Goal: Information Seeking & Learning: Learn about a topic

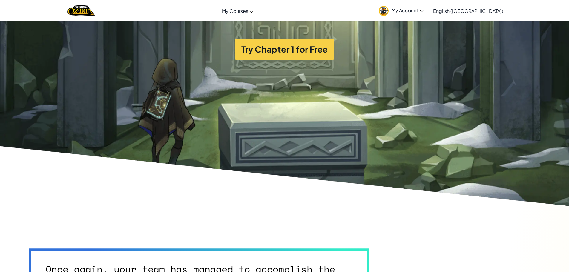
scroll to position [1553, 0]
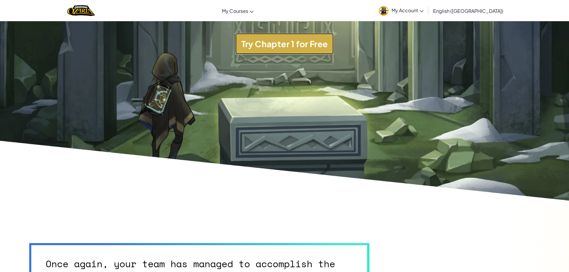
click at [292, 49] on button "Try Chapter 1 for Free" at bounding box center [284, 44] width 99 height 22
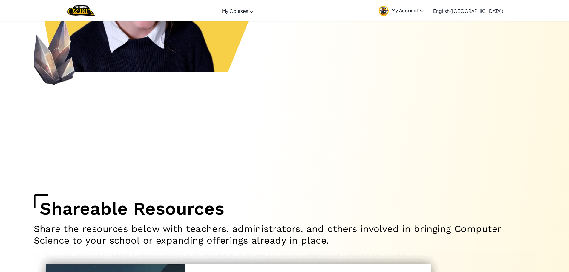
scroll to position [3726, 0]
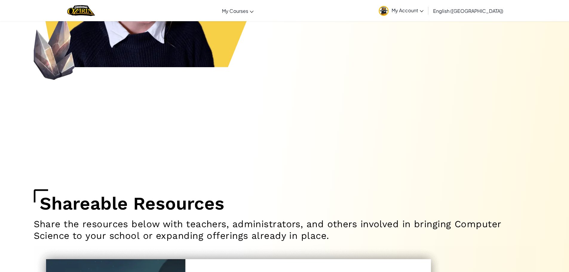
drag, startPoint x: 249, startPoint y: 264, endPoint x: 238, endPoint y: 250, distance: 17.9
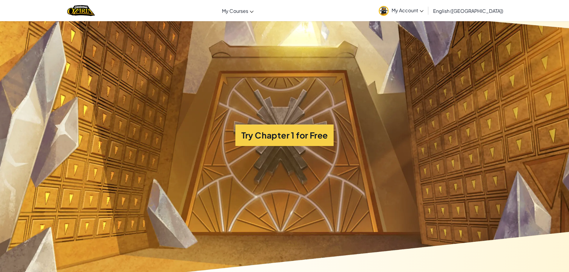
scroll to position [4333, 0]
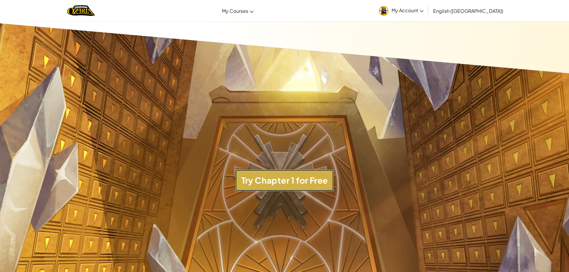
drag, startPoint x: 298, startPoint y: 193, endPoint x: 294, endPoint y: 193, distance: 4.2
click at [294, 191] on button "Try Chapter 1 for Free" at bounding box center [284, 181] width 99 height 22
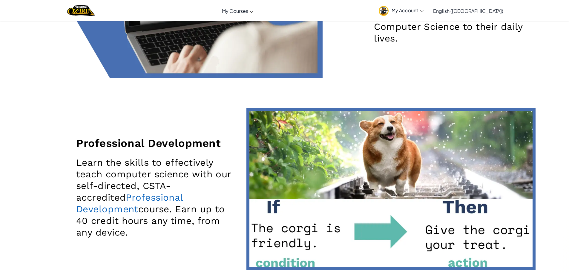
scroll to position [0, 0]
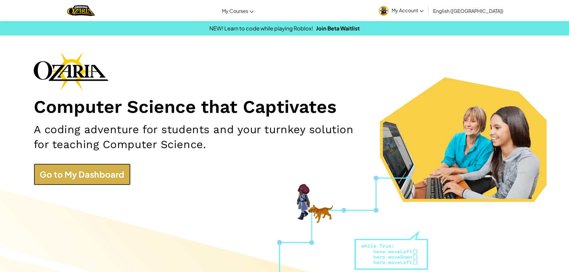
click at [116, 179] on link "Go to My Dashboard" at bounding box center [82, 175] width 97 height 22
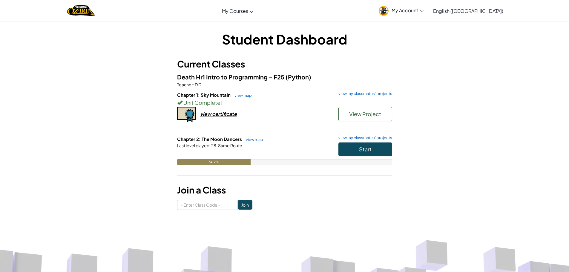
click at [345, 50] on div "Student Dashboard Current Classes Death Hr1 Intro to Programming - F25 (Python)…" at bounding box center [284, 120] width 215 height 180
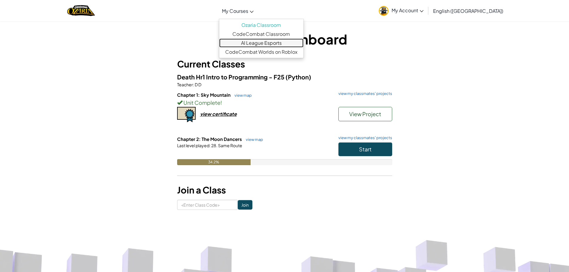
click at [288, 42] on link "AI League Esports" at bounding box center [261, 43] width 84 height 9
